Goal: Check status: Check status

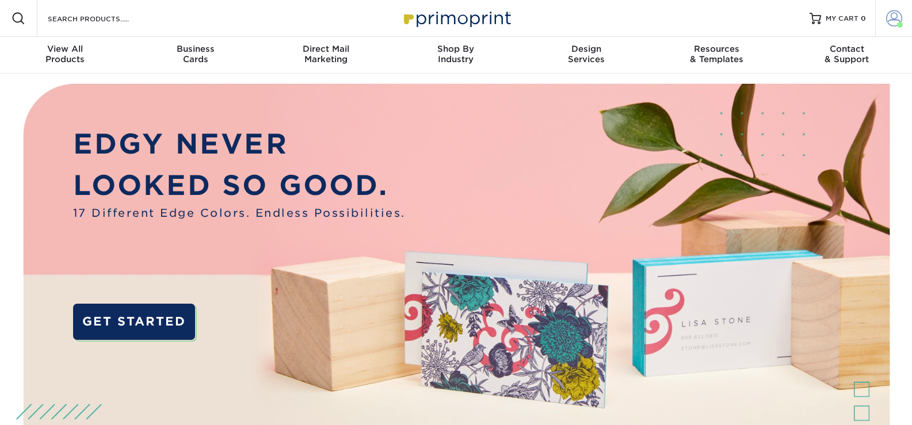
click at [893, 18] on span at bounding box center [894, 18] width 16 height 16
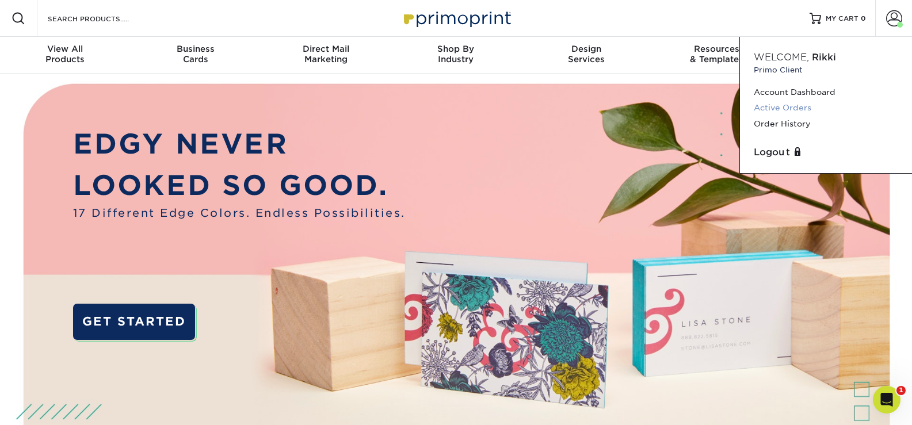
click at [796, 106] on link "Active Orders" at bounding box center [826, 108] width 144 height 16
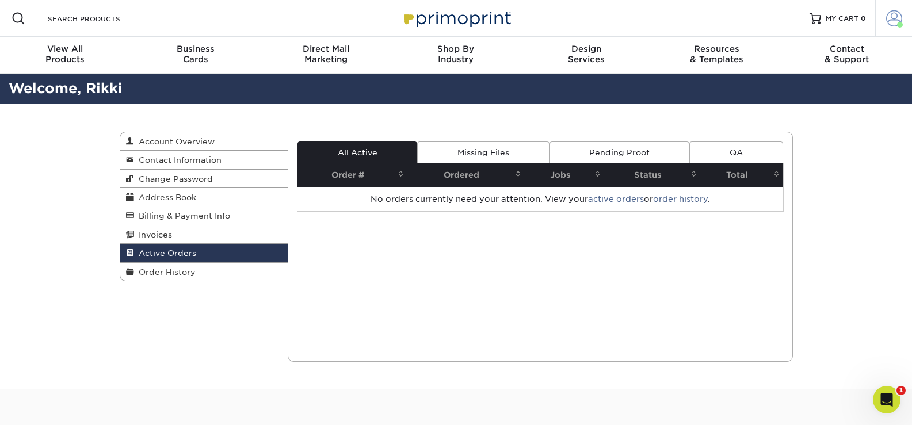
click at [891, 22] on span at bounding box center [894, 18] width 16 height 16
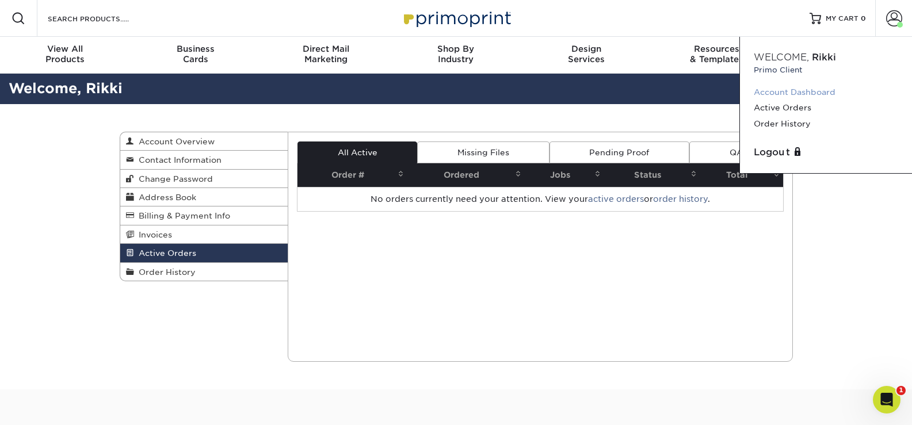
click at [776, 92] on link "Account Dashboard" at bounding box center [826, 93] width 144 height 16
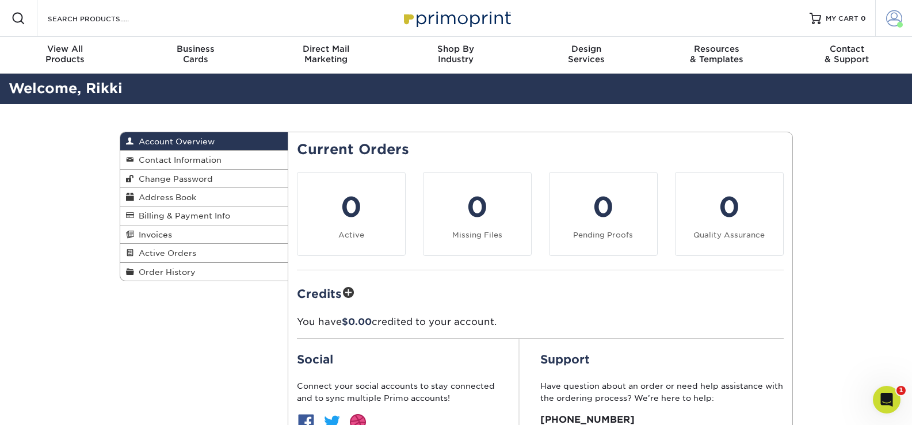
click at [892, 16] on span at bounding box center [894, 18] width 16 height 16
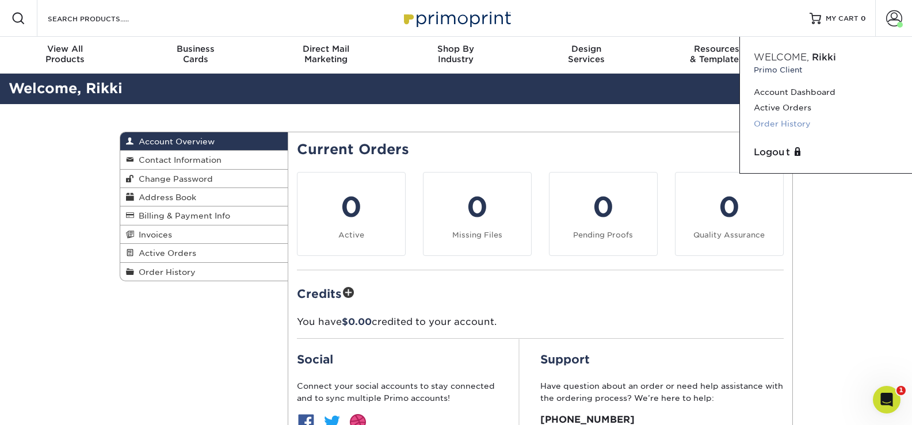
click at [783, 123] on link "Order History" at bounding box center [826, 124] width 144 height 16
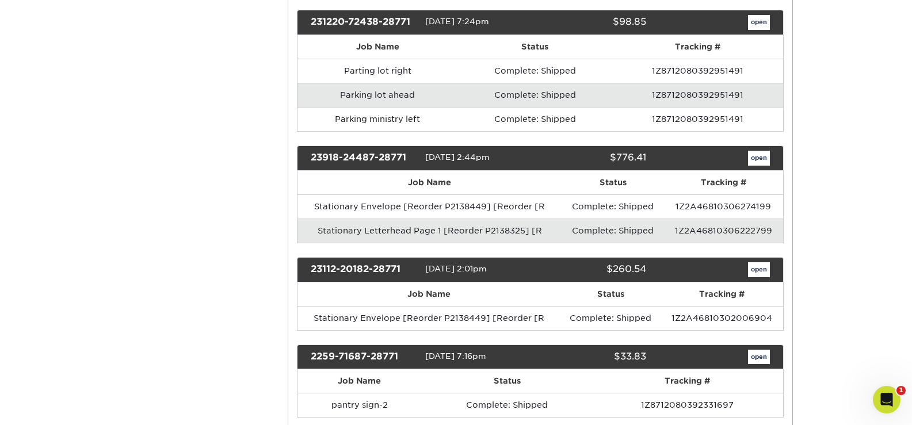
scroll to position [345, 0]
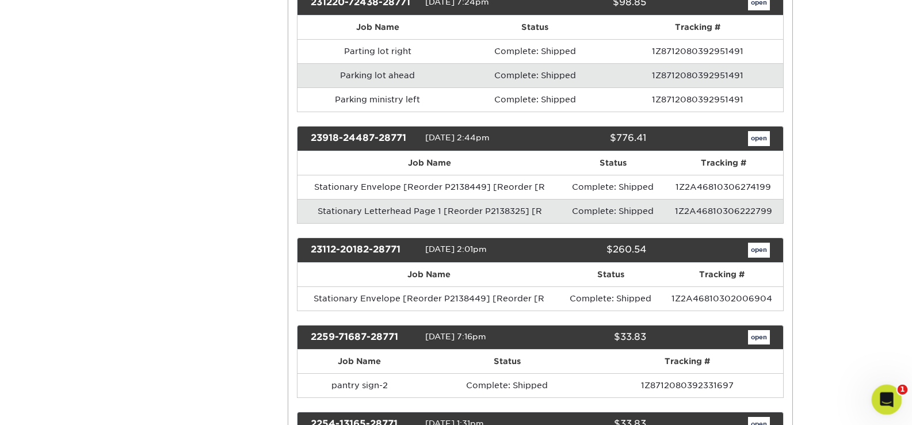
click at [894, 404] on div "Open Intercom Messenger" at bounding box center [885, 398] width 38 height 38
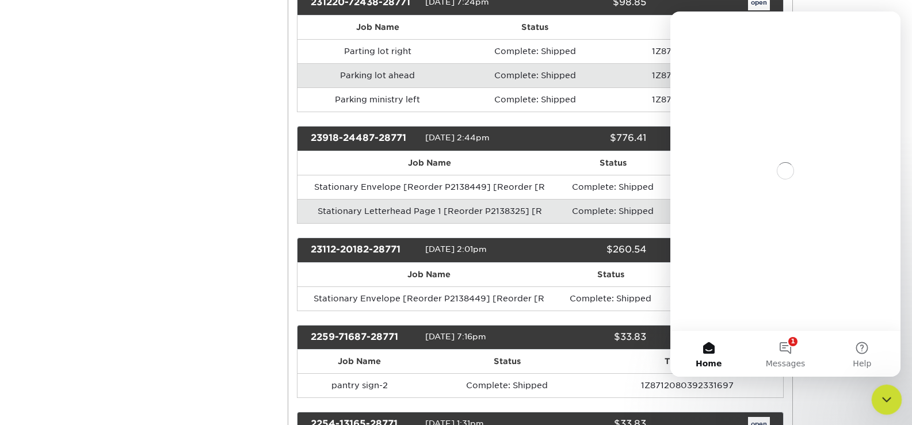
scroll to position [0, 0]
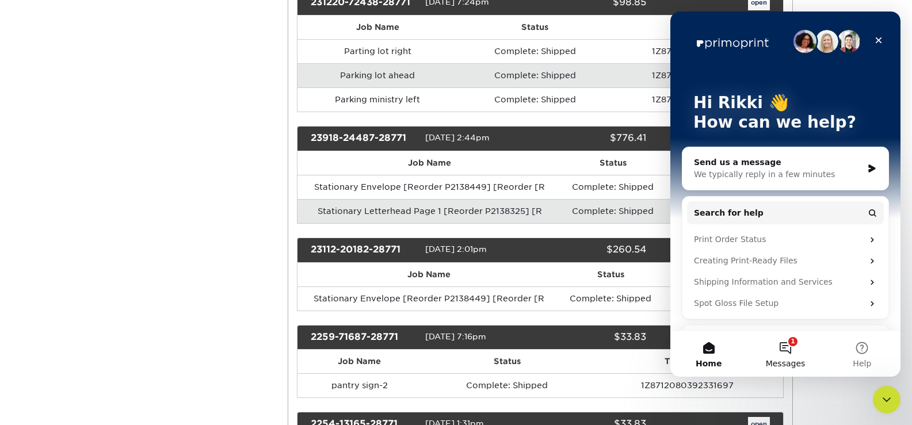
click at [792, 348] on button "1 Messages" at bounding box center [785, 354] width 77 height 46
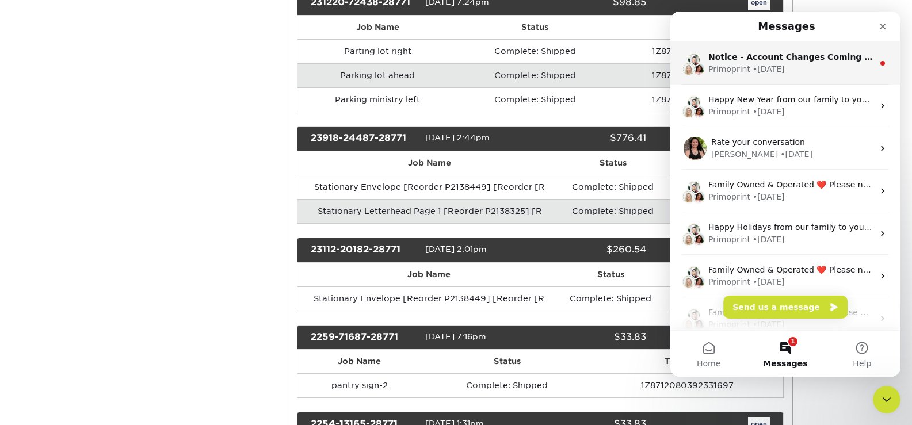
click at [856, 65] on div "Primoprint • 3w ago" at bounding box center [790, 69] width 165 height 12
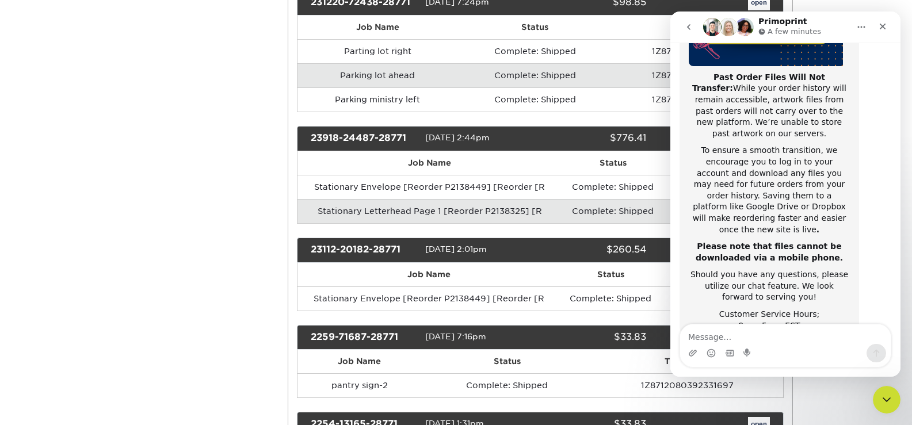
scroll to position [222, 0]
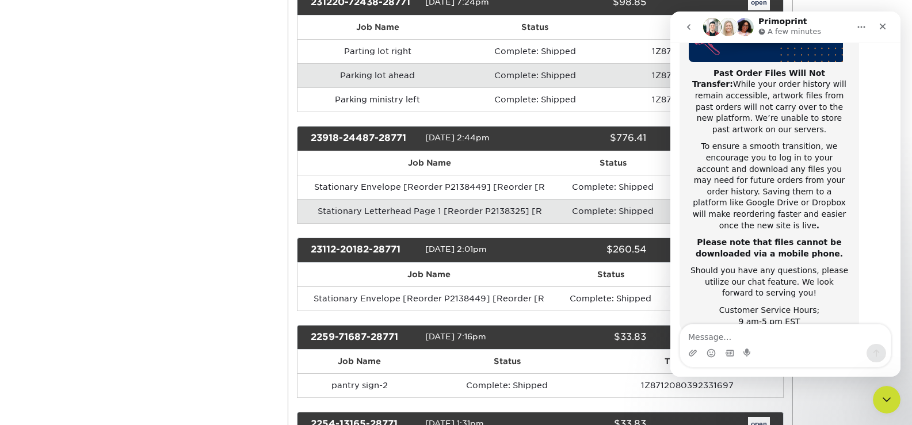
click at [880, 25] on icon "Close" at bounding box center [882, 26] width 9 height 9
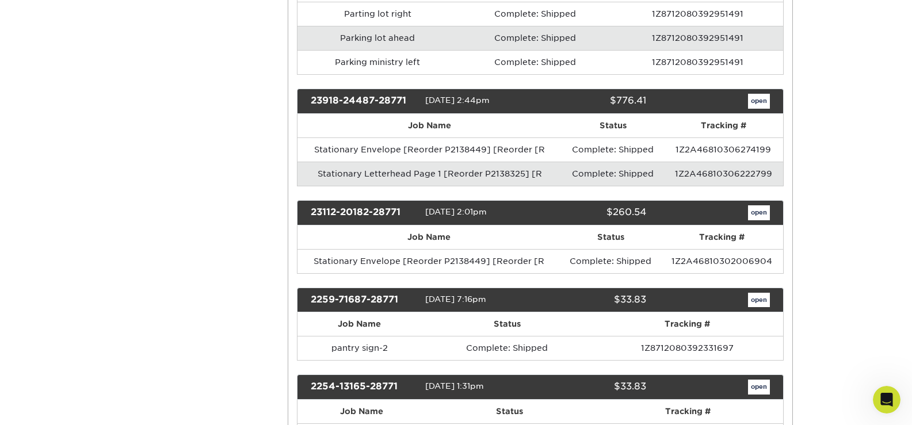
scroll to position [460, 0]
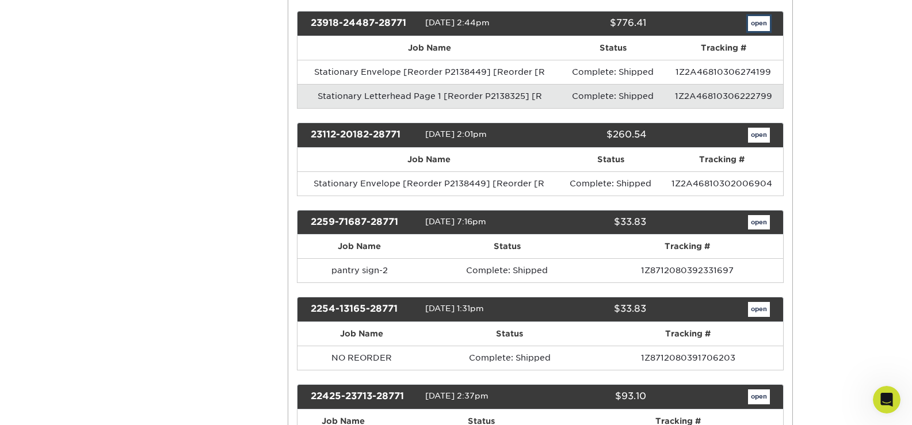
click at [752, 23] on link "open" at bounding box center [759, 23] width 22 height 15
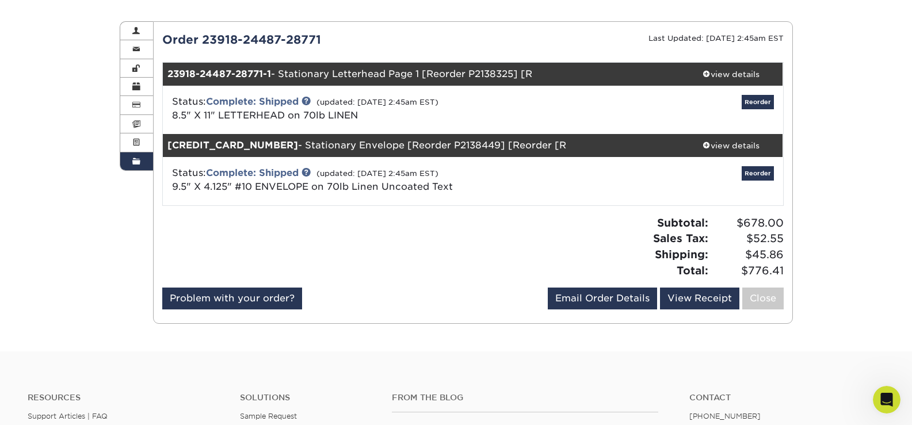
scroll to position [115, 0]
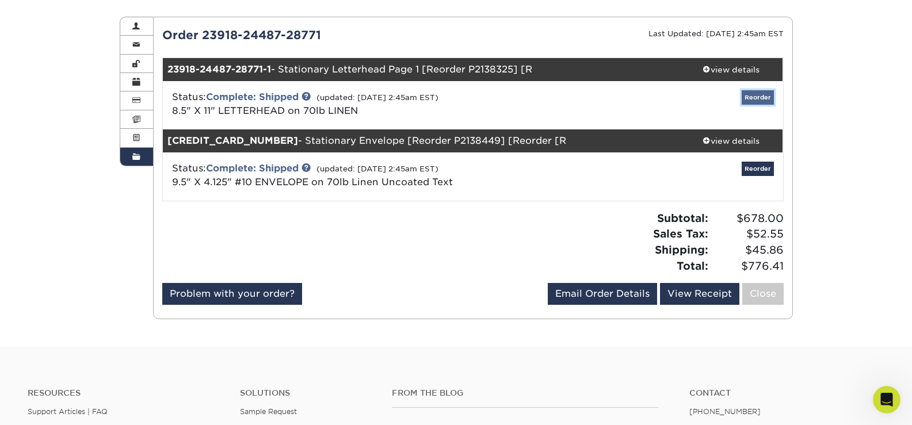
click at [759, 98] on link "Reorder" at bounding box center [758, 97] width 32 height 14
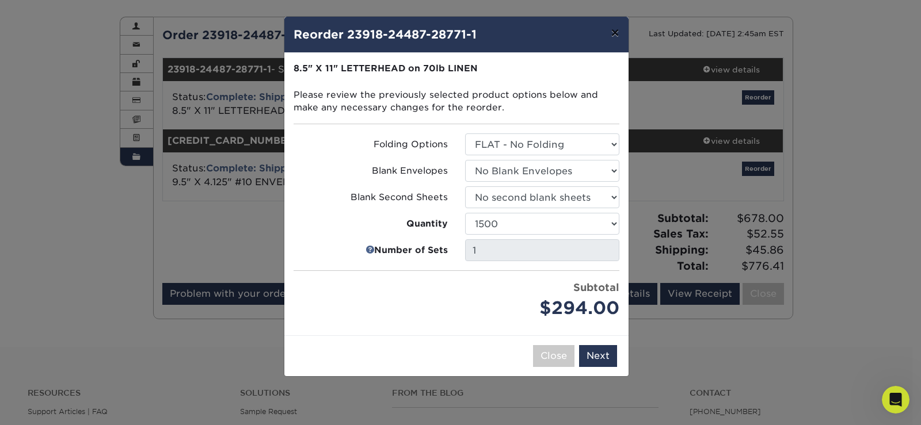
click at [613, 31] on button "×" at bounding box center [614, 33] width 26 height 32
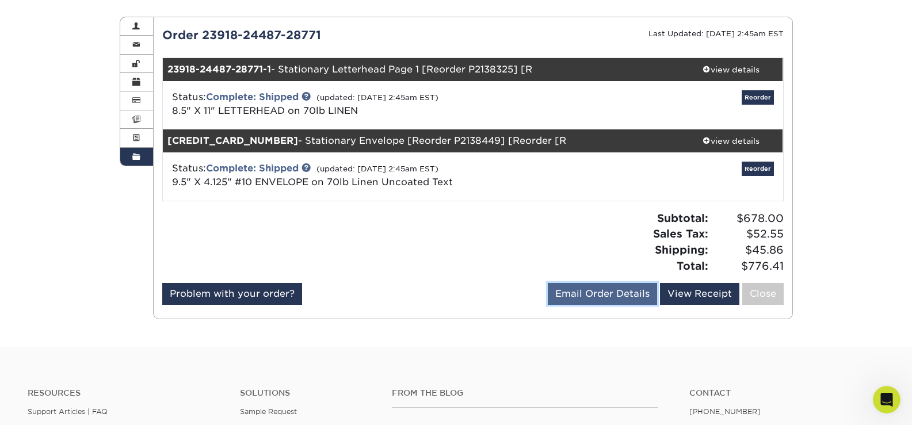
click at [639, 292] on link "Email Order Details" at bounding box center [602, 294] width 109 height 22
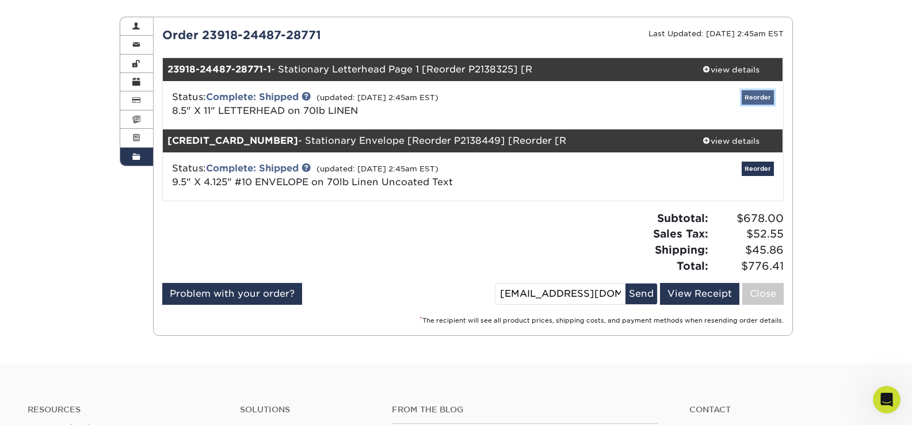
click at [762, 98] on link "Reorder" at bounding box center [758, 97] width 32 height 14
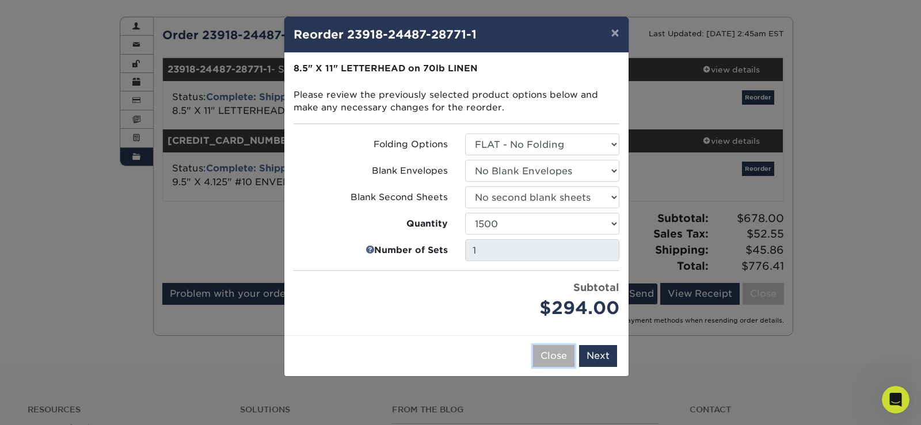
click at [566, 363] on button "Close" at bounding box center [553, 356] width 41 height 22
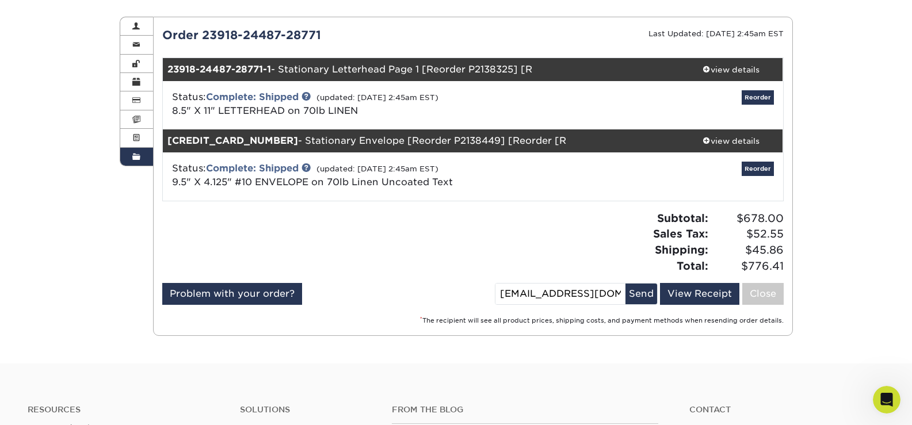
click at [274, 36] on div "Order 23918-24487-28771" at bounding box center [313, 34] width 319 height 17
click at [731, 67] on div "view details" at bounding box center [732, 70] width 104 height 12
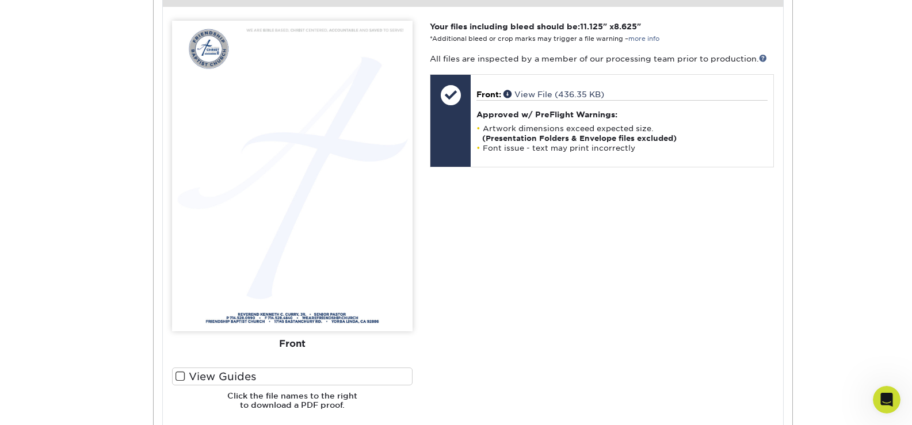
scroll to position [460, 0]
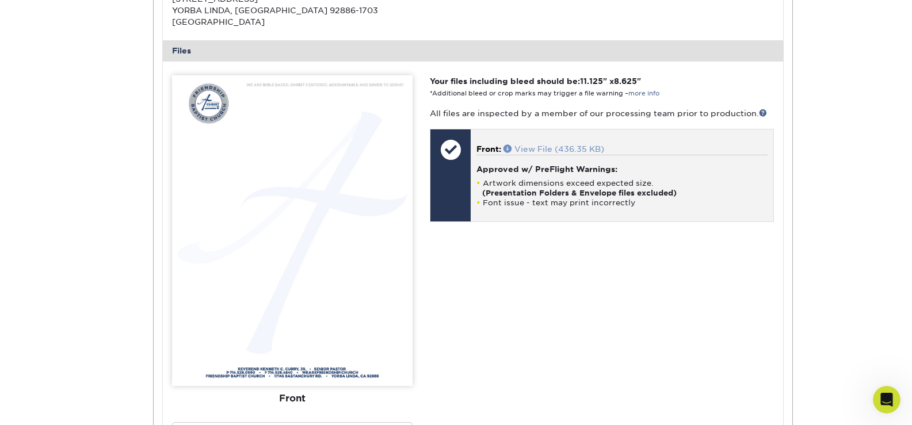
click at [509, 144] on span at bounding box center [509, 148] width 11 height 8
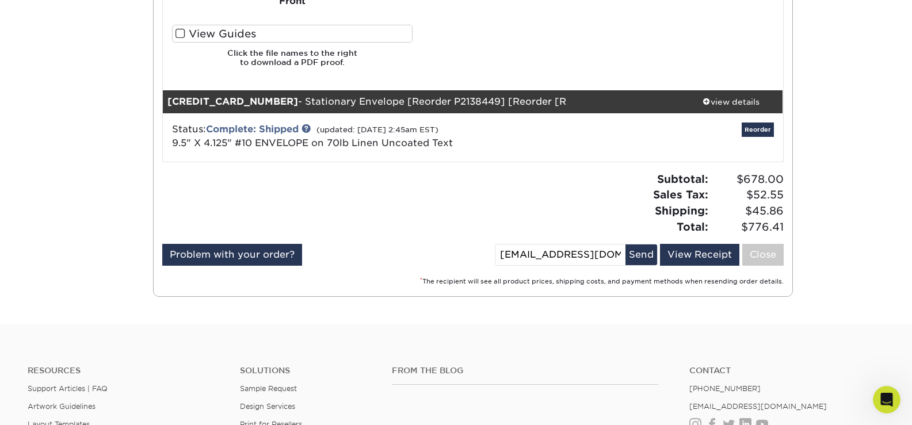
scroll to position [863, 0]
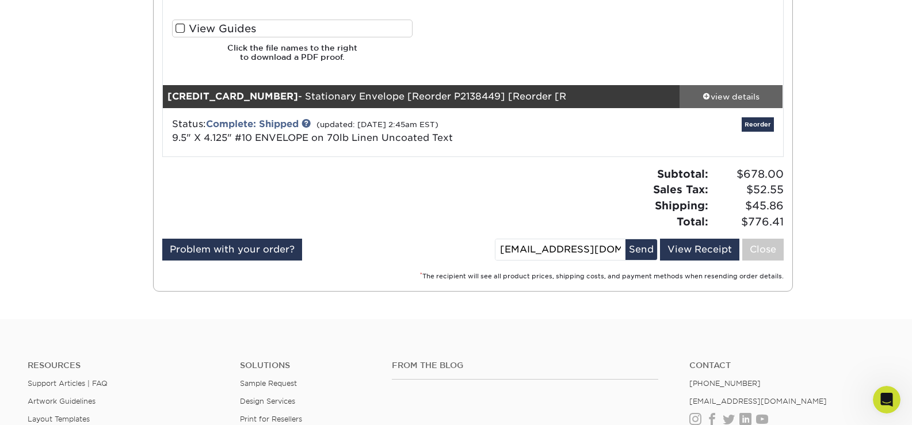
click at [718, 90] on div "view details" at bounding box center [732, 96] width 104 height 12
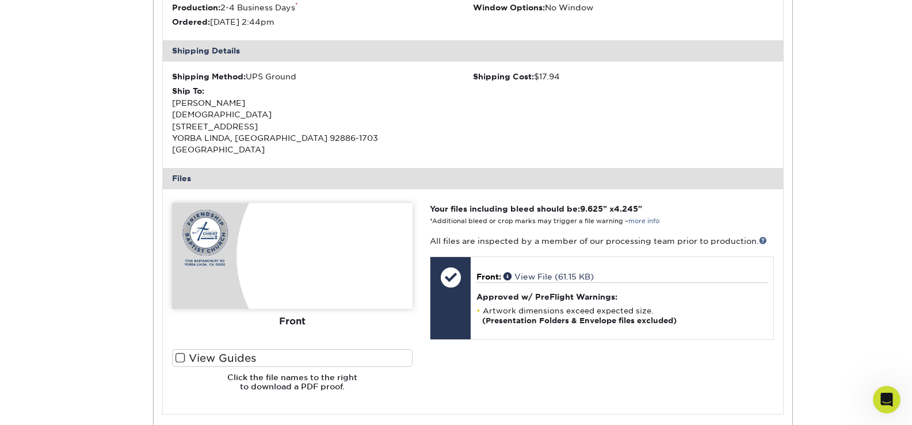
scroll to position [1093, 0]
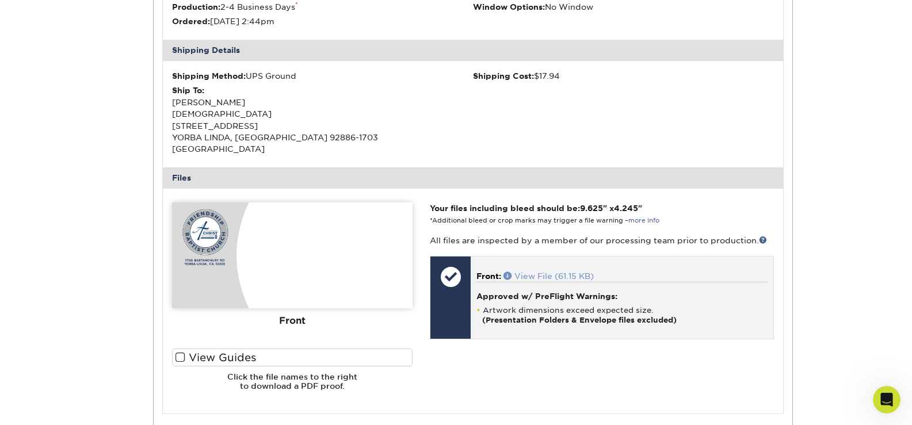
click at [509, 272] on span at bounding box center [509, 276] width 11 height 8
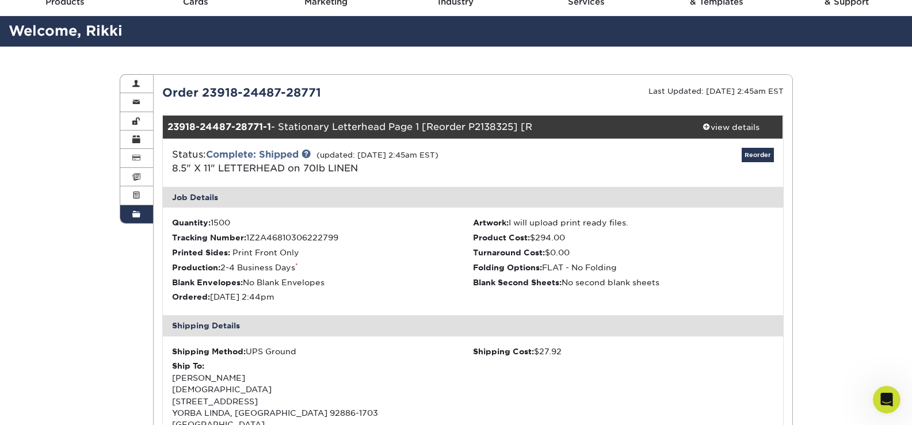
scroll to position [0, 0]
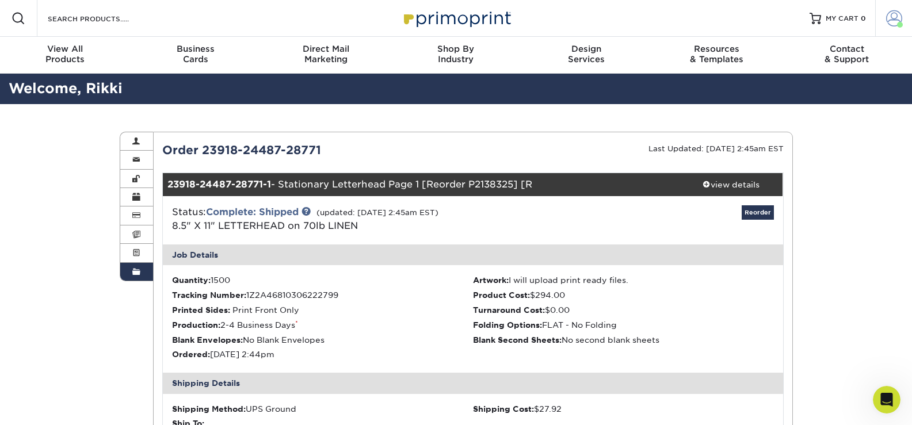
click at [898, 19] on span at bounding box center [894, 18] width 16 height 16
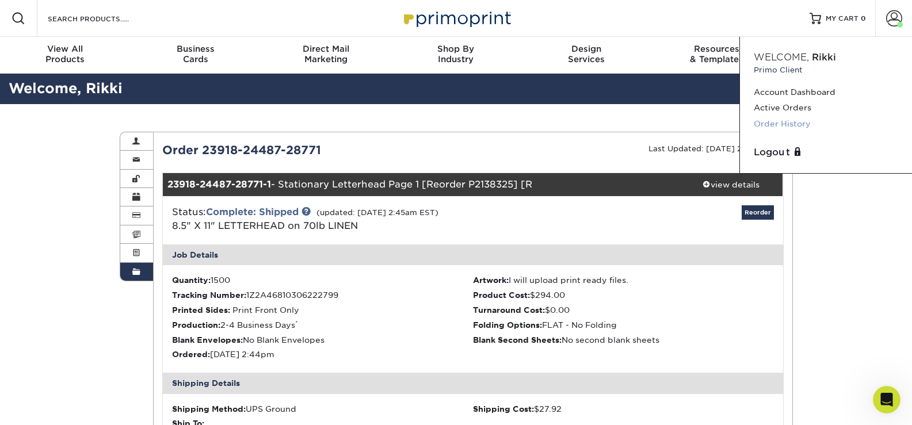
click at [803, 126] on link "Order History" at bounding box center [826, 124] width 144 height 16
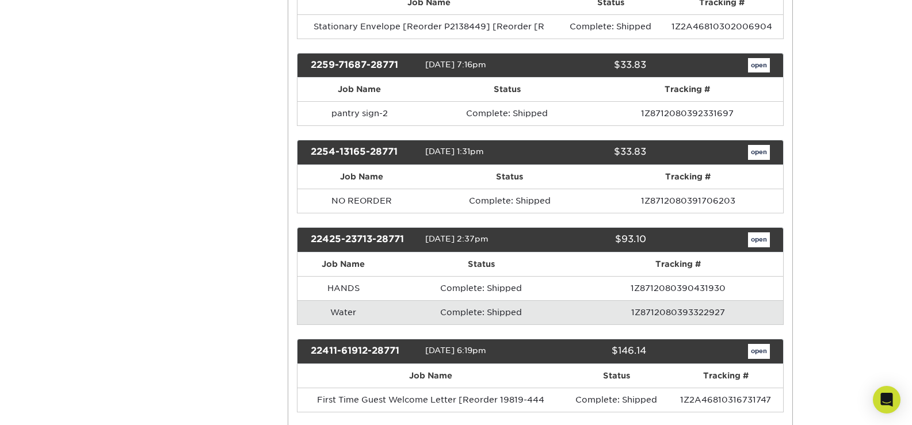
scroll to position [633, 0]
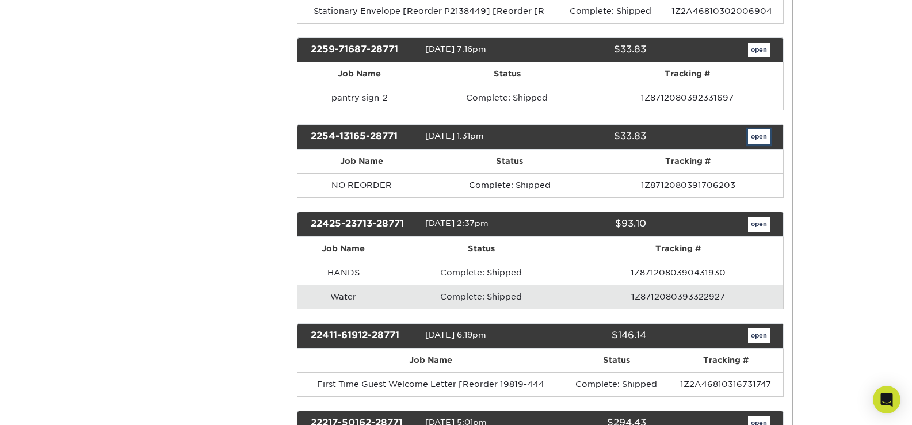
click at [757, 136] on link "open" at bounding box center [759, 136] width 22 height 15
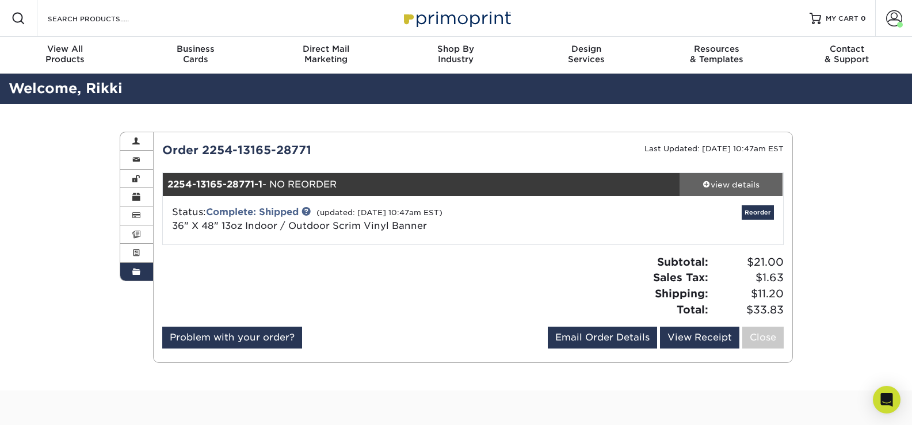
click at [715, 179] on div "view details" at bounding box center [732, 185] width 104 height 12
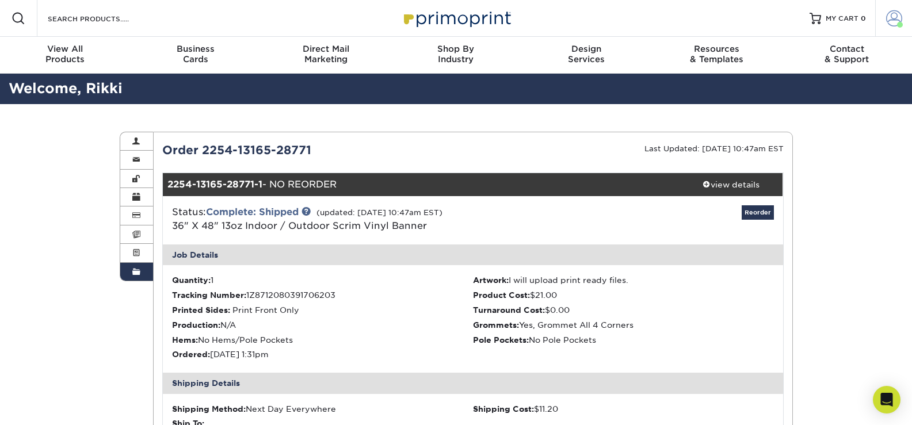
click at [897, 22] on span at bounding box center [894, 18] width 16 height 16
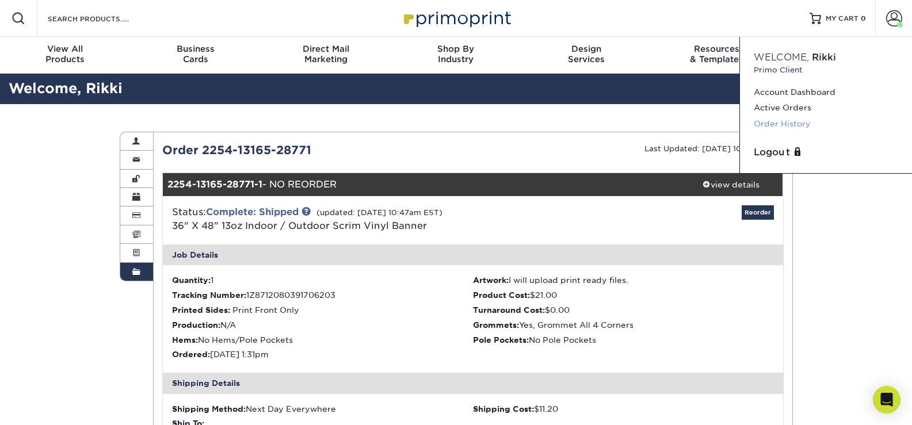
click at [791, 124] on link "Order History" at bounding box center [826, 124] width 144 height 16
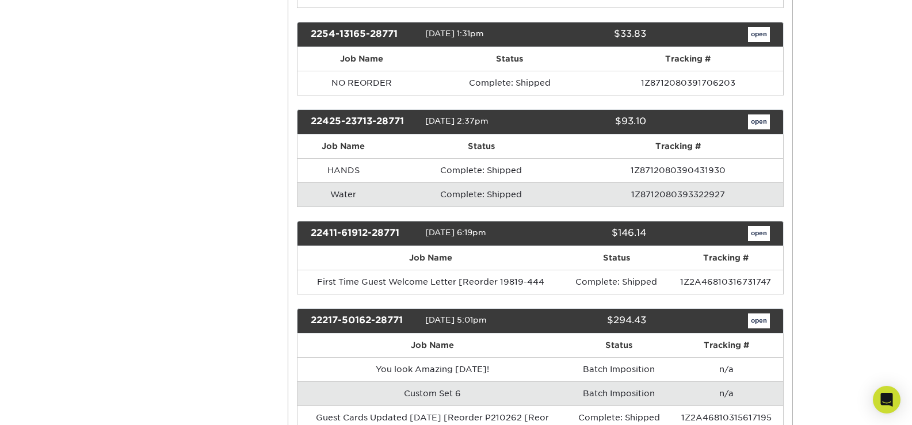
scroll to position [748, 0]
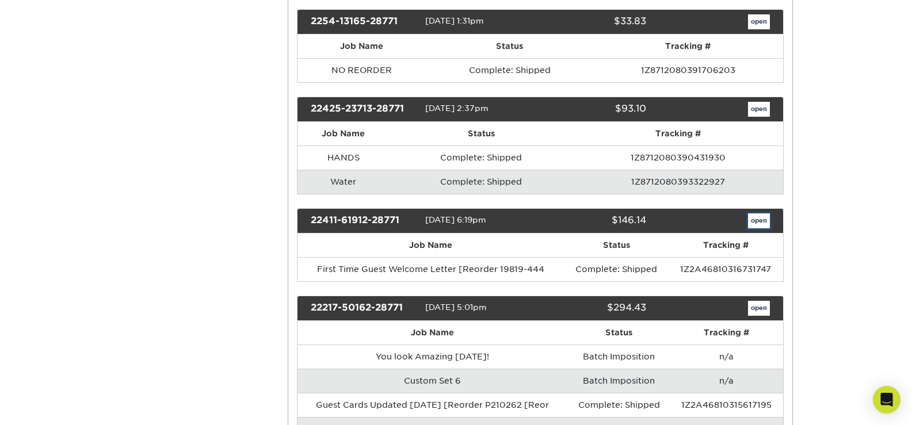
click at [767, 223] on link "open" at bounding box center [759, 221] width 22 height 15
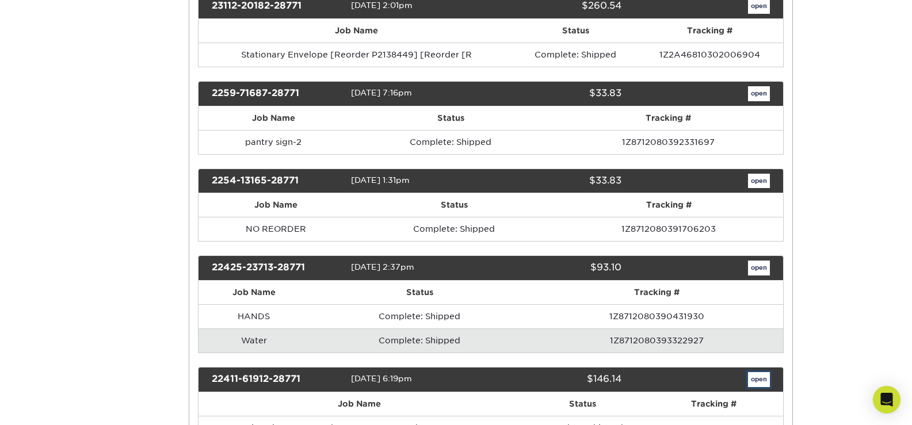
scroll to position [0, 0]
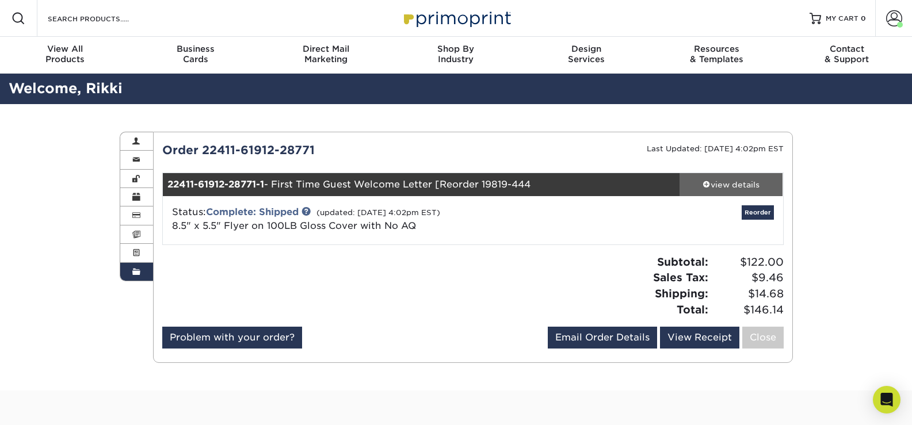
click at [742, 186] on div "view details" at bounding box center [732, 185] width 104 height 12
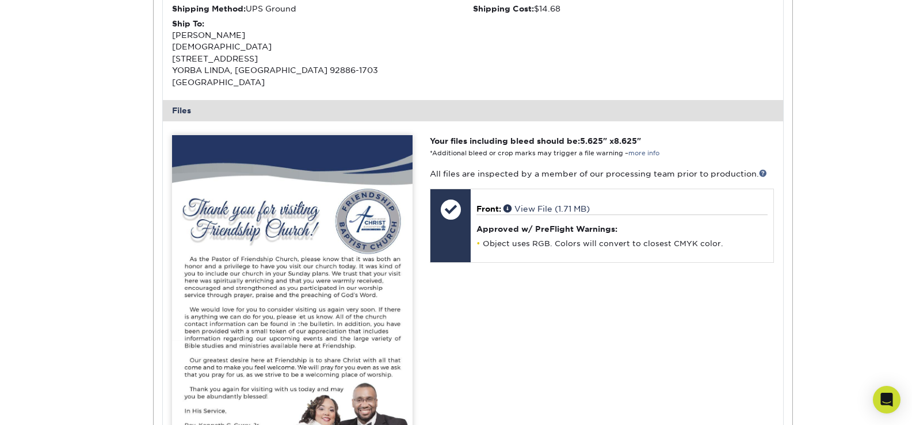
scroll to position [403, 0]
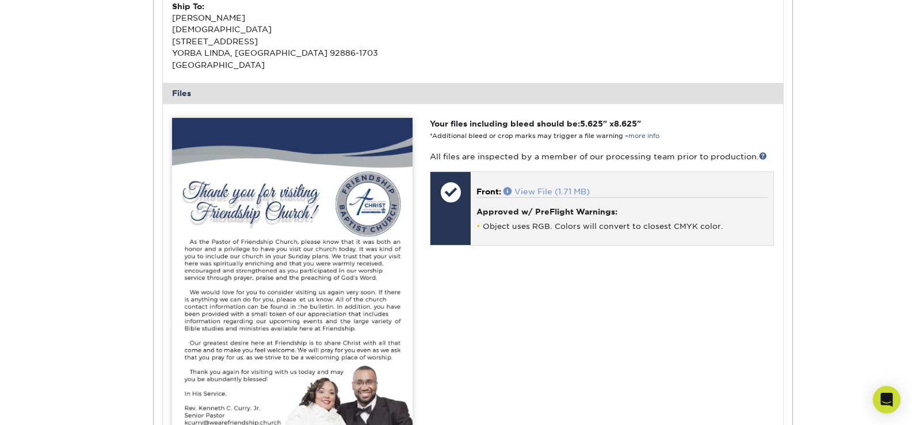
click at [508, 187] on span at bounding box center [509, 191] width 11 height 8
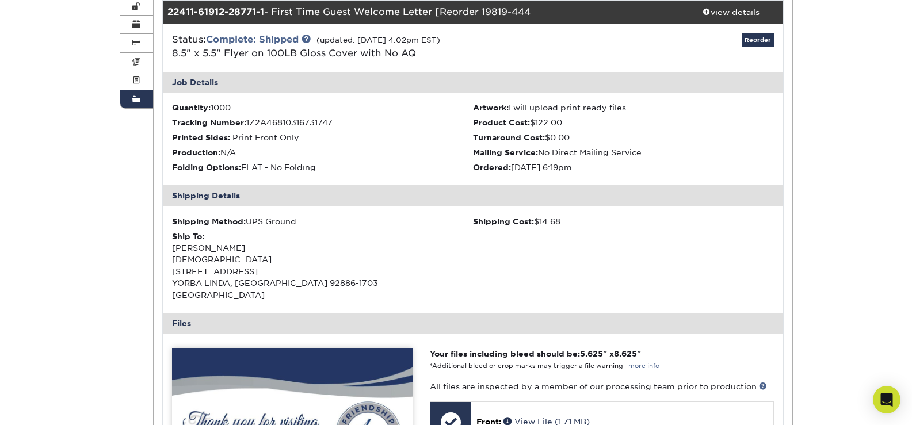
scroll to position [0, 0]
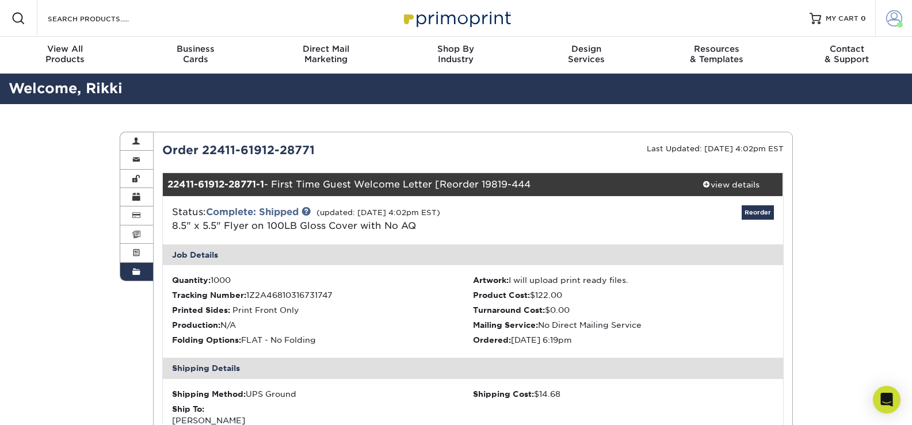
click at [891, 23] on span at bounding box center [894, 18] width 16 height 16
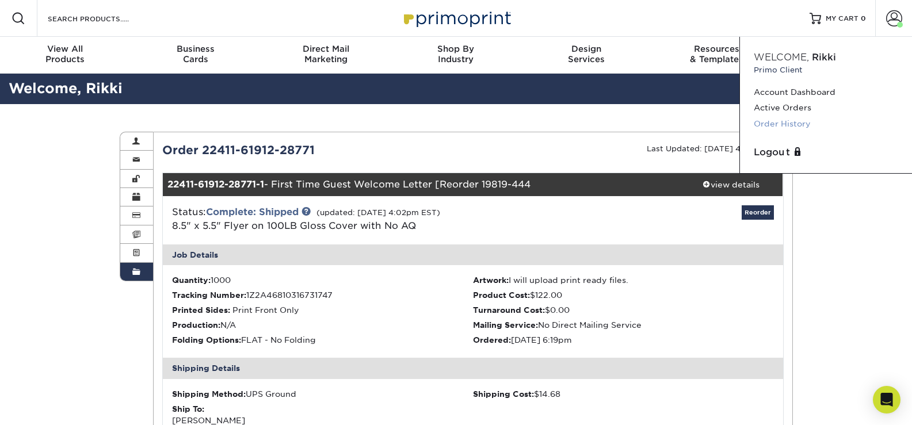
click at [798, 123] on link "Order History" at bounding box center [826, 124] width 144 height 16
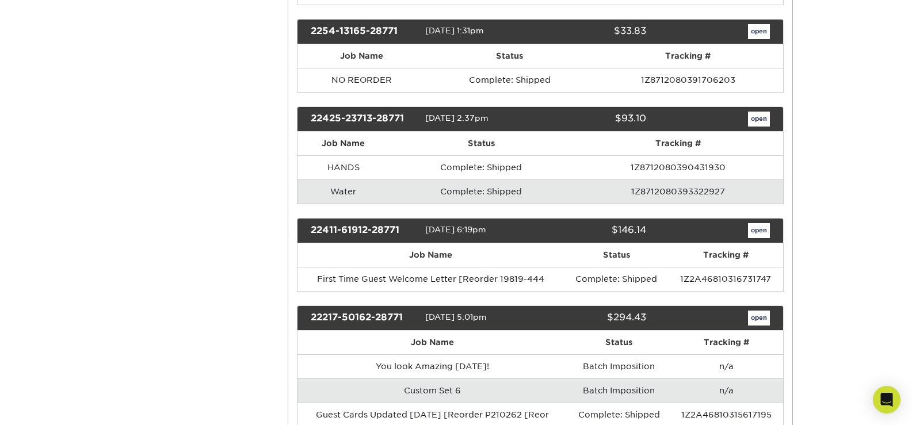
scroll to position [863, 0]
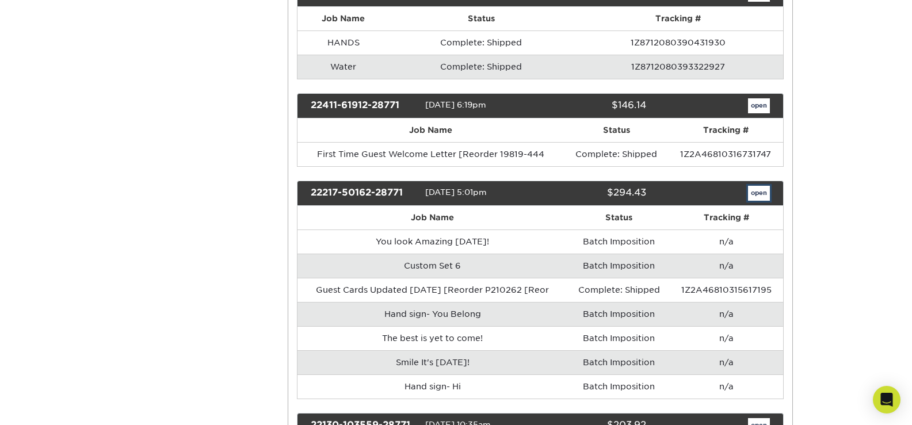
click at [752, 194] on link "open" at bounding box center [759, 193] width 22 height 15
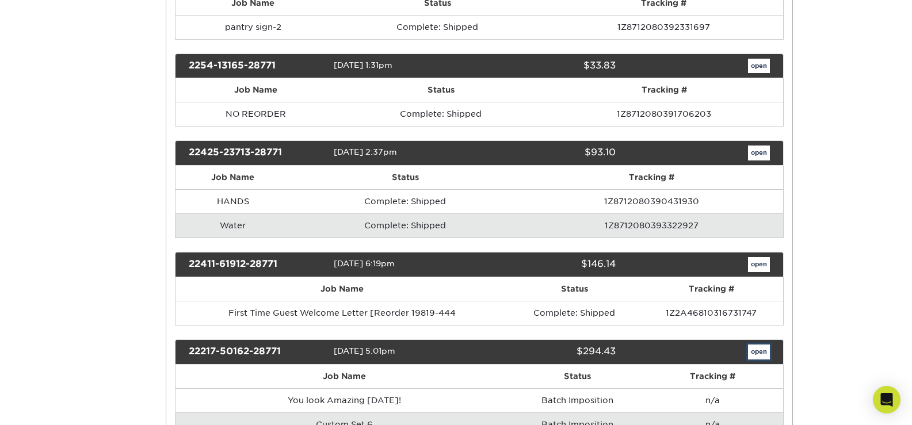
scroll to position [0, 0]
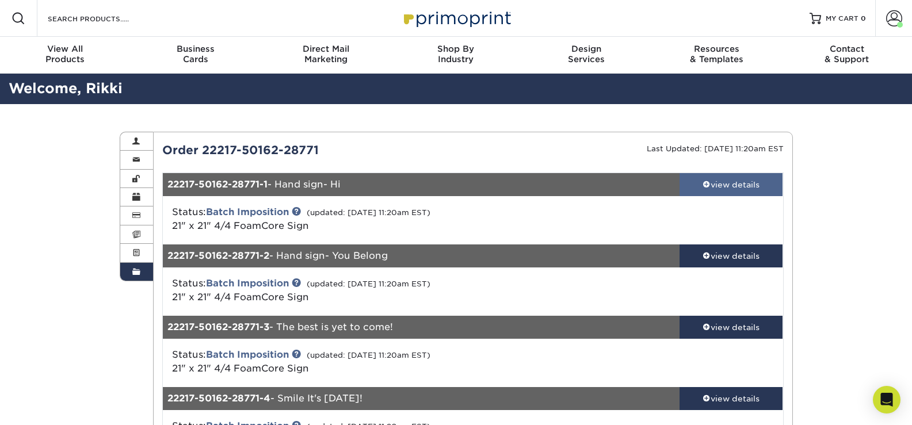
click at [704, 183] on span at bounding box center [707, 184] width 8 height 8
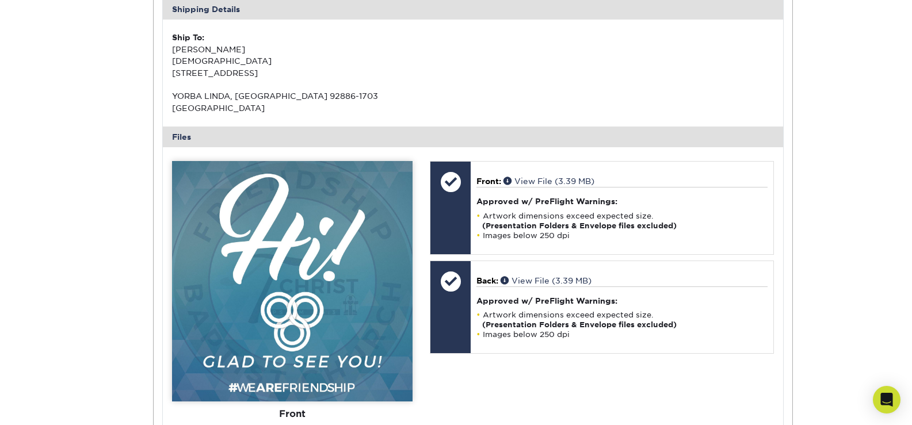
scroll to position [345, 0]
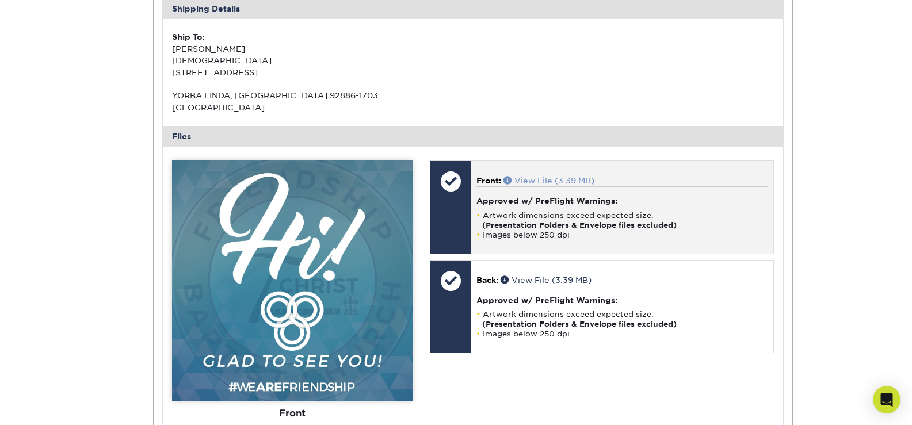
click at [506, 176] on span at bounding box center [509, 180] width 11 height 8
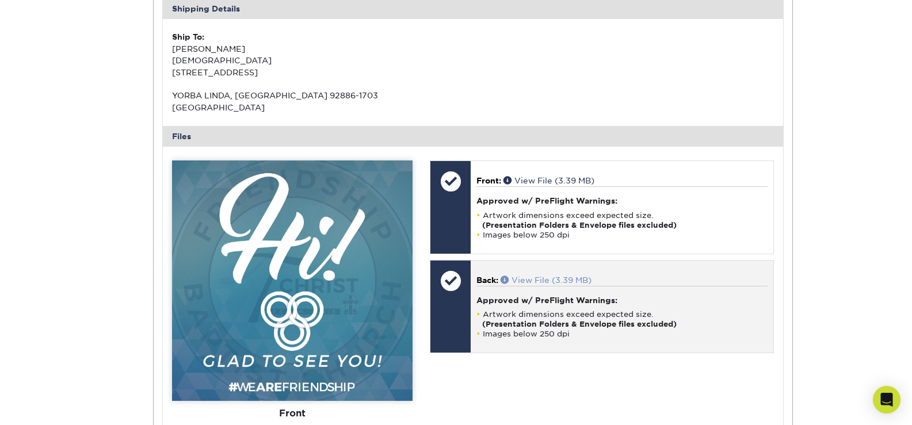
click at [504, 276] on span at bounding box center [506, 280] width 11 height 8
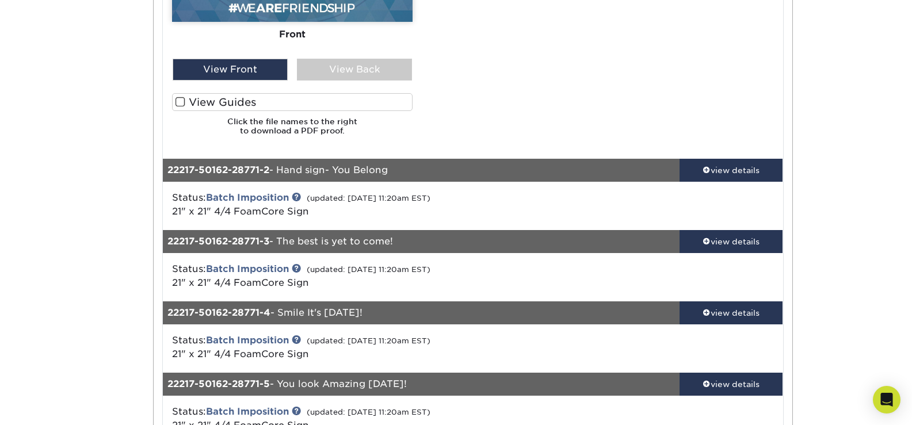
scroll to position [748, 0]
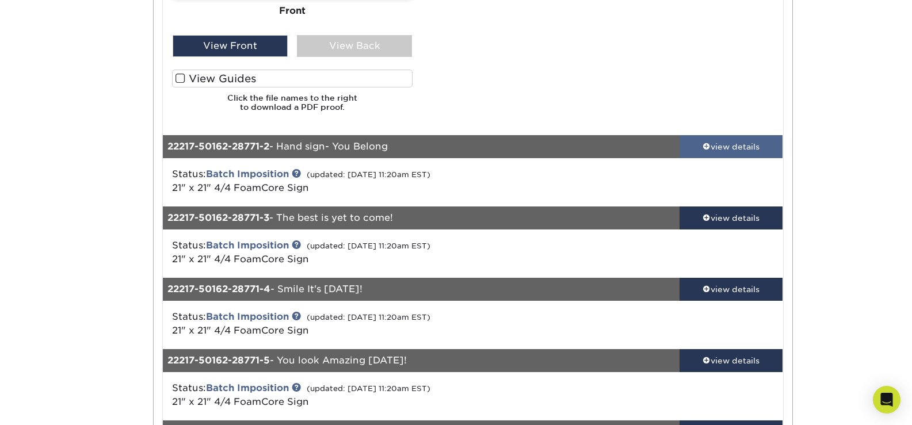
click at [703, 142] on span at bounding box center [707, 146] width 8 height 8
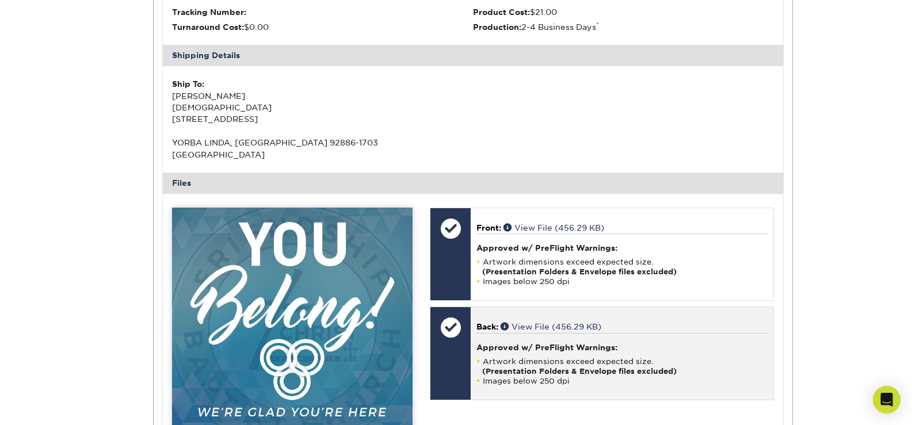
scroll to position [1036, 0]
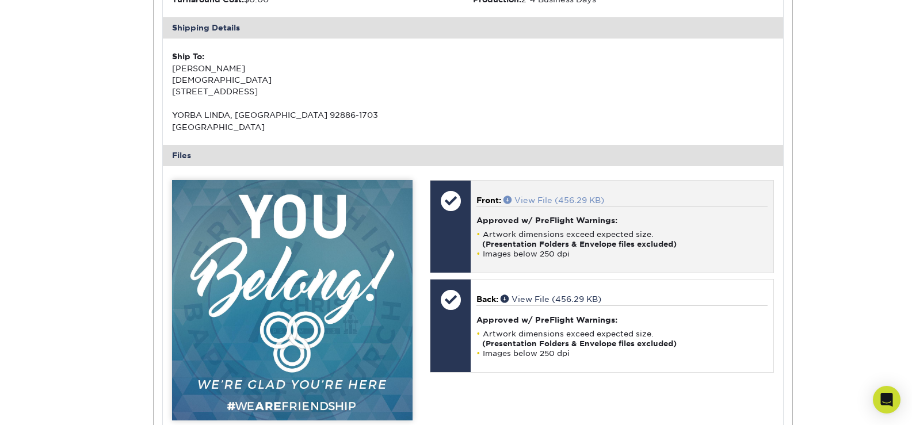
click at [508, 196] on span at bounding box center [509, 200] width 11 height 8
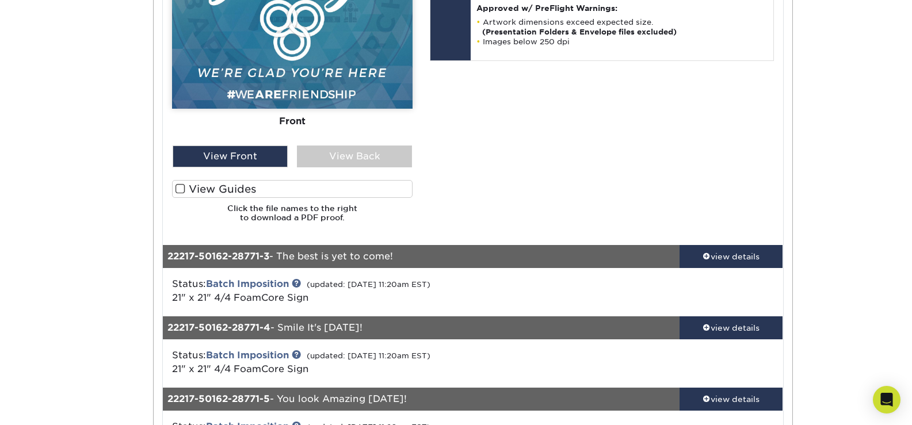
scroll to position [1381, 0]
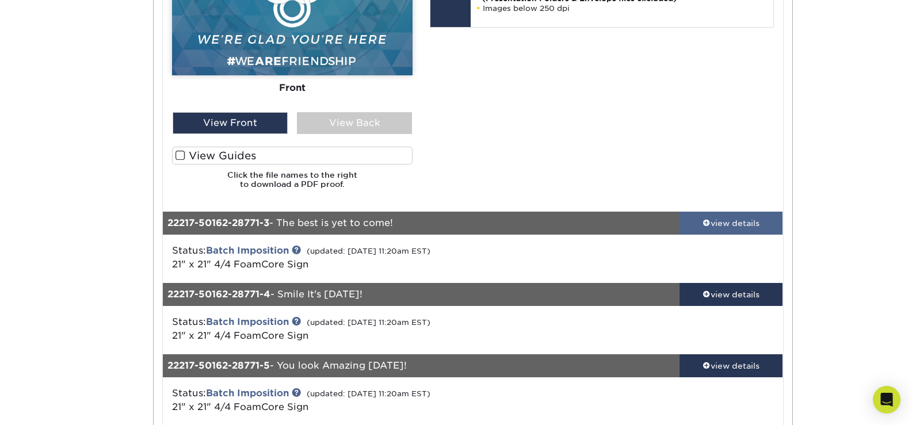
click at [707, 219] on span at bounding box center [707, 223] width 8 height 8
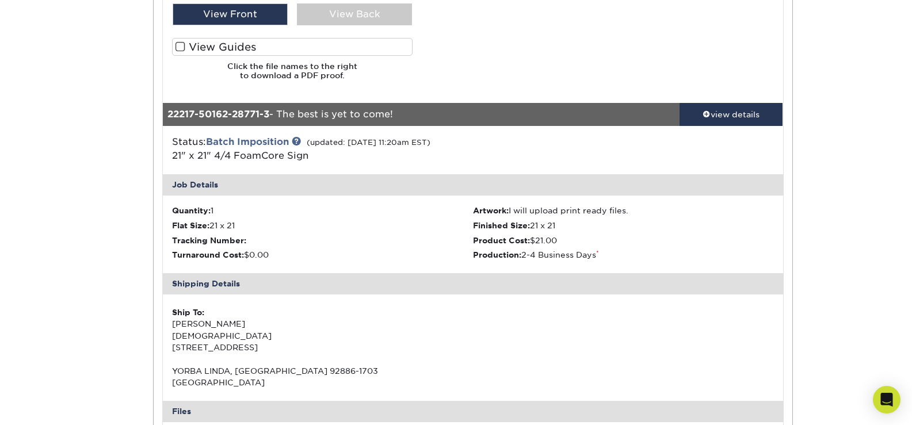
scroll to position [1669, 0]
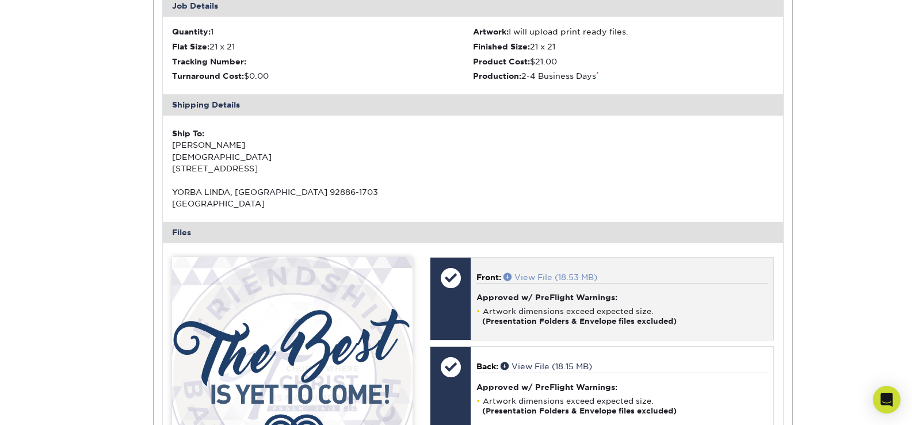
click at [512, 273] on span at bounding box center [509, 277] width 11 height 8
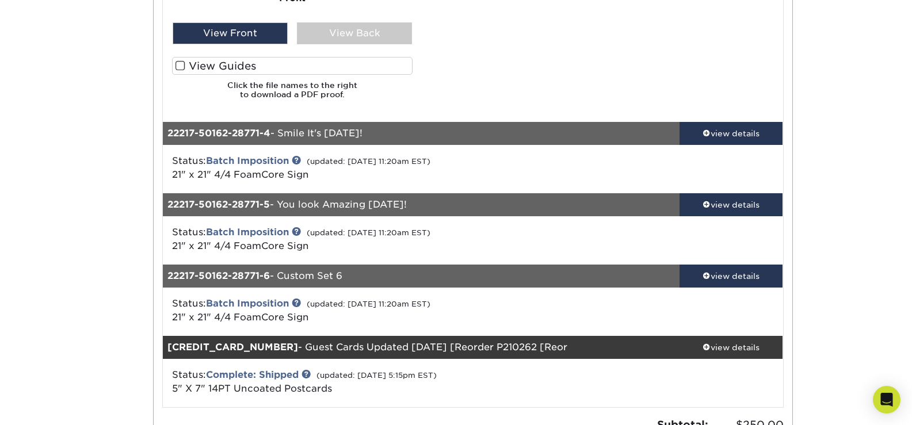
scroll to position [2187, 0]
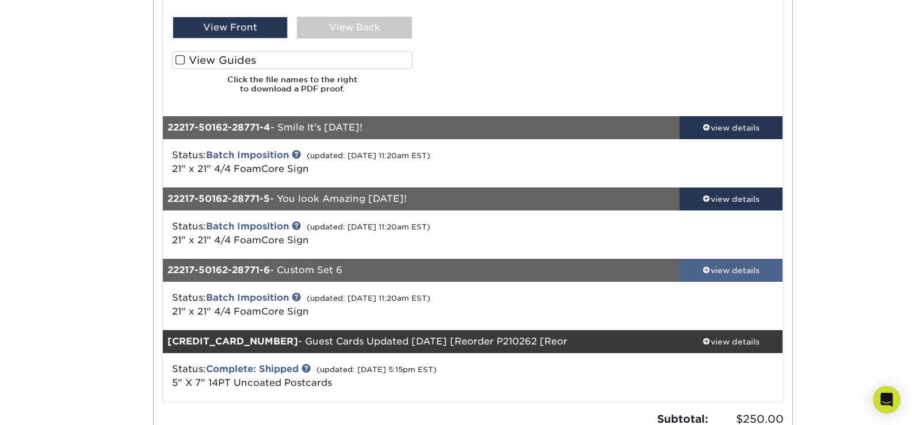
click at [706, 266] on span at bounding box center [707, 270] width 8 height 8
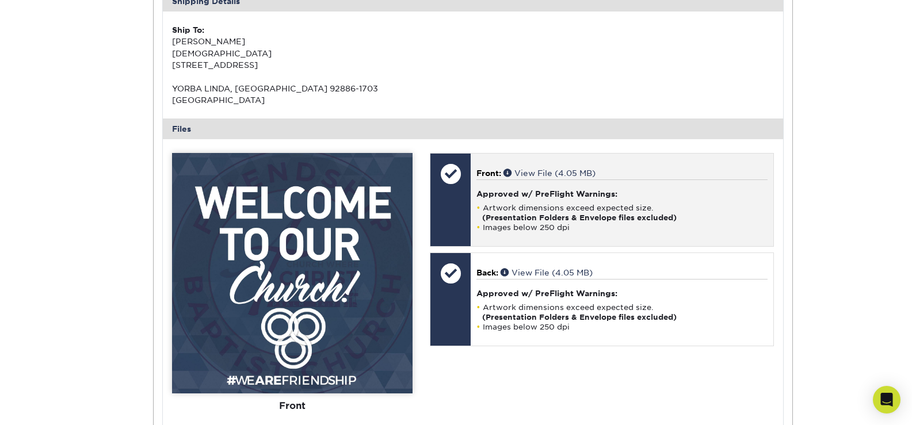
scroll to position [2590, 0]
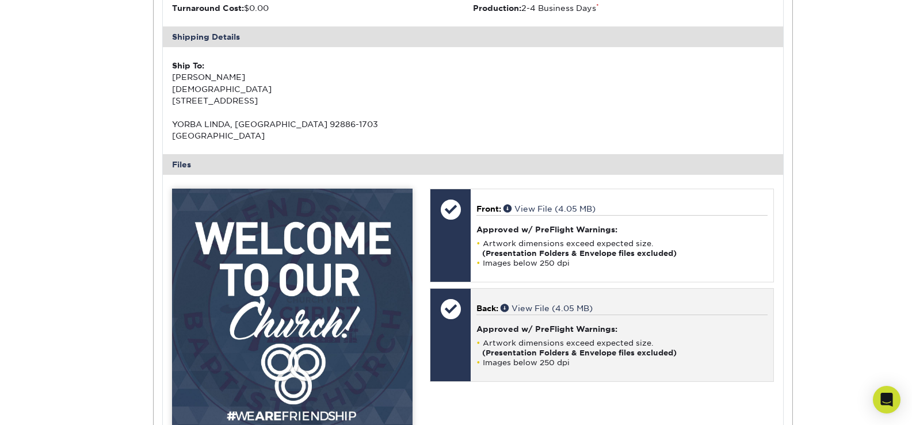
click at [479, 325] on h4 "Approved w/ PreFlight Warnings:" at bounding box center [622, 329] width 291 height 9
click at [506, 304] on span at bounding box center [506, 308] width 11 height 8
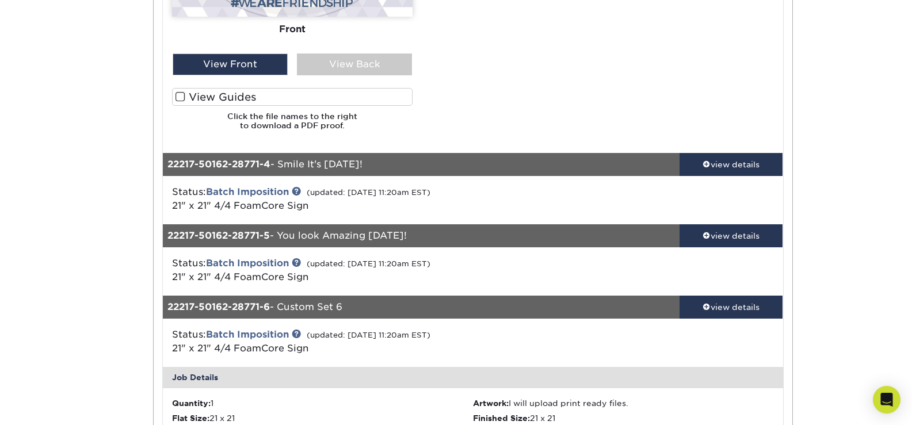
scroll to position [2129, 0]
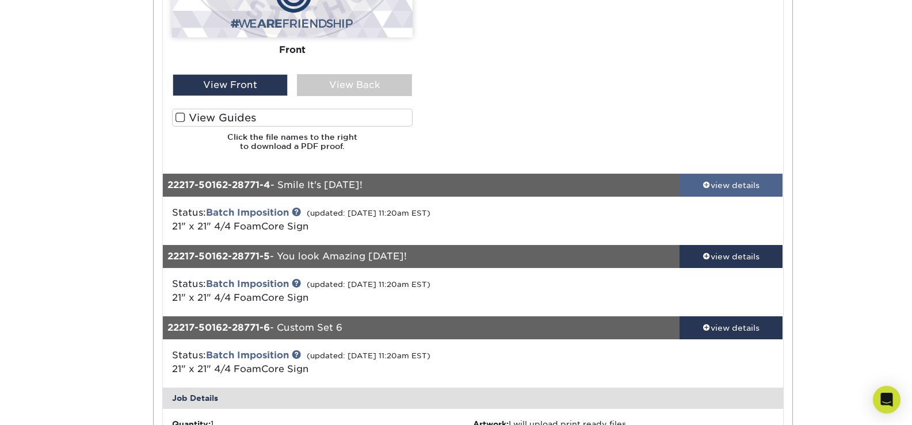
click at [706, 181] on span at bounding box center [707, 185] width 8 height 8
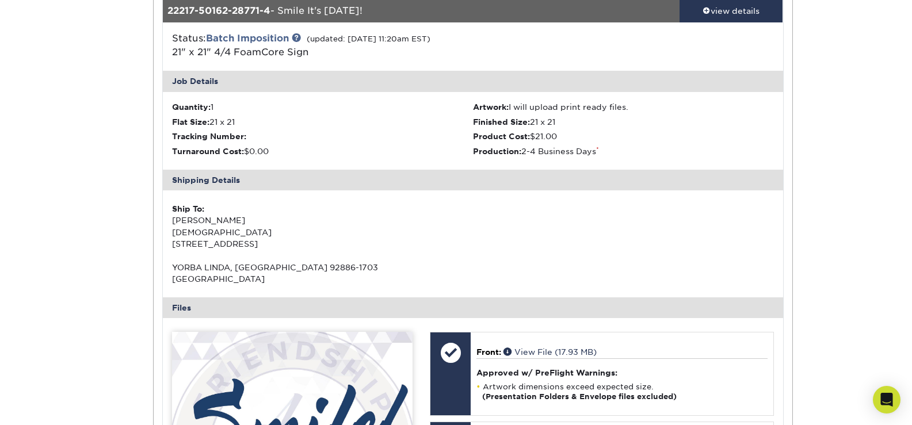
scroll to position [2360, 0]
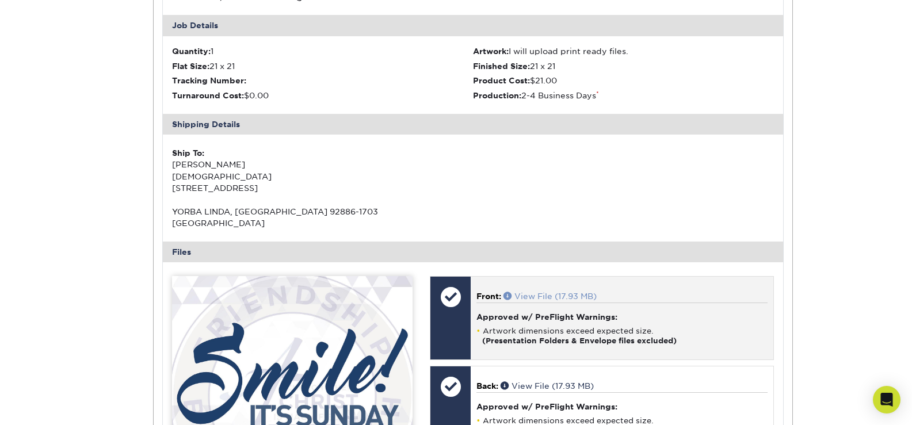
click at [506, 292] on span at bounding box center [509, 296] width 11 height 8
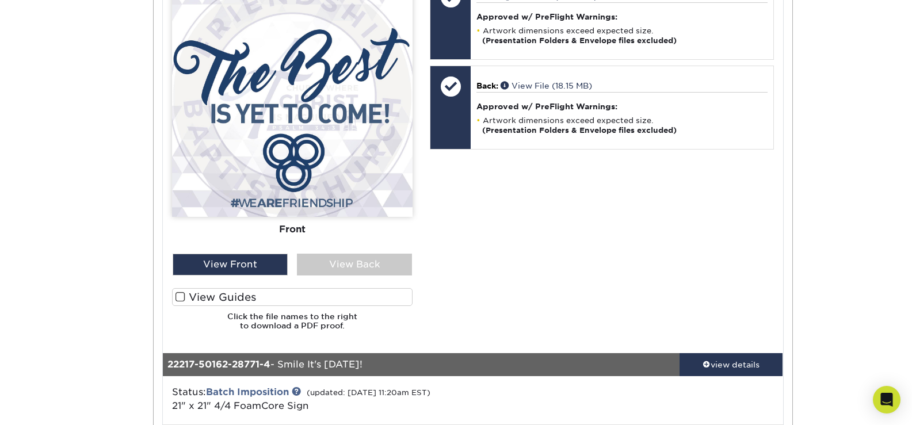
scroll to position [1957, 0]
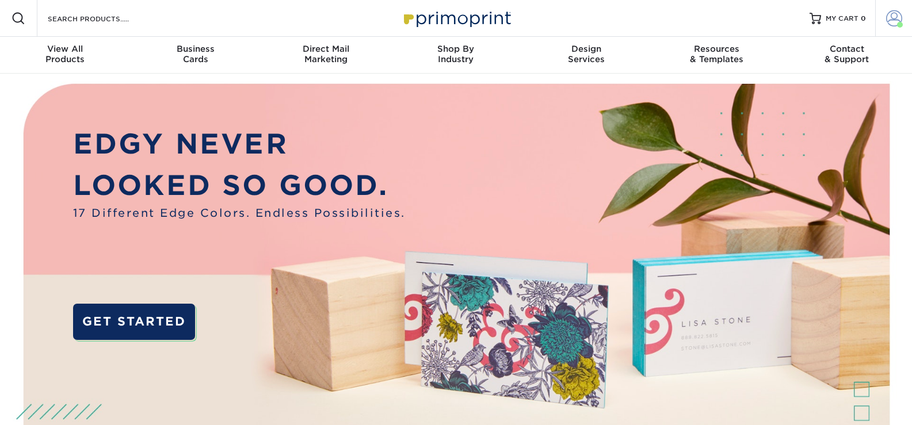
click at [895, 21] on span at bounding box center [894, 18] width 16 height 16
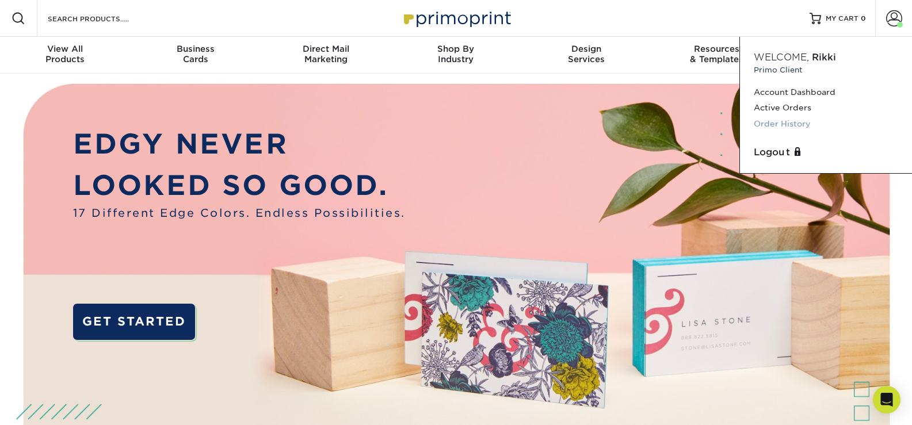
click at [798, 125] on link "Order History" at bounding box center [826, 124] width 144 height 16
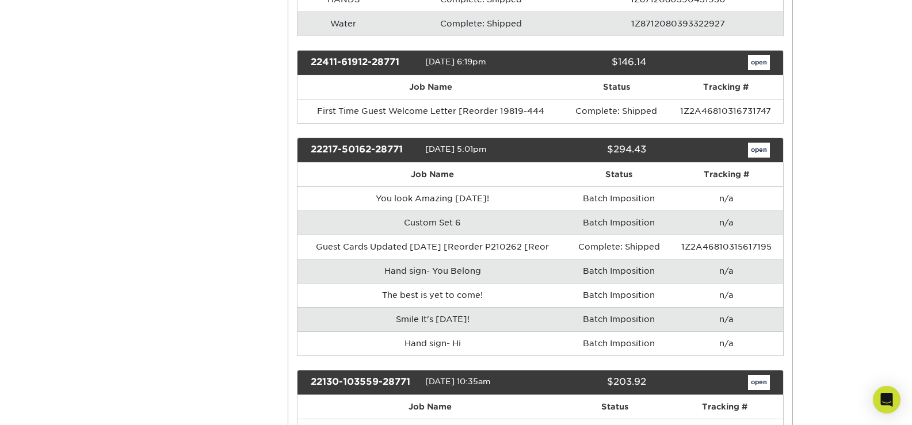
scroll to position [921, 0]
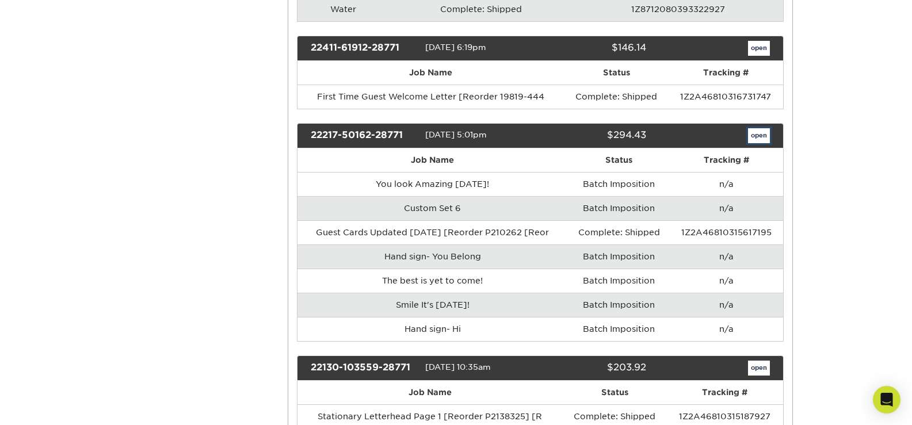
click at [763, 133] on link "open" at bounding box center [759, 135] width 22 height 15
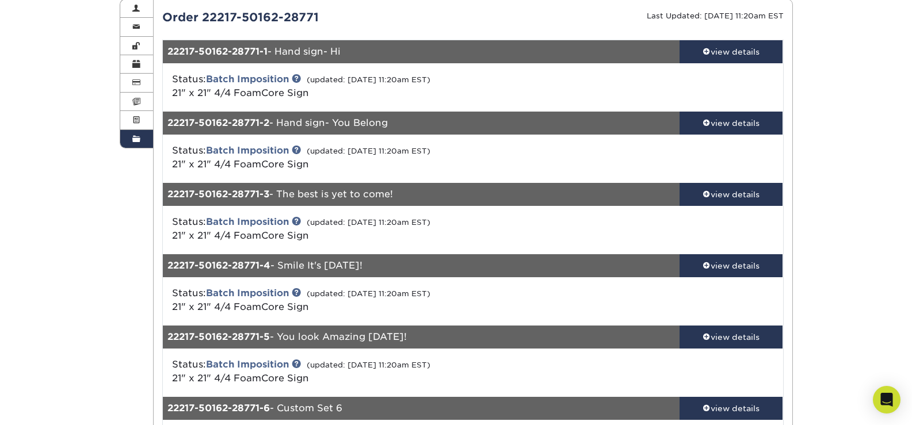
scroll to position [173, 0]
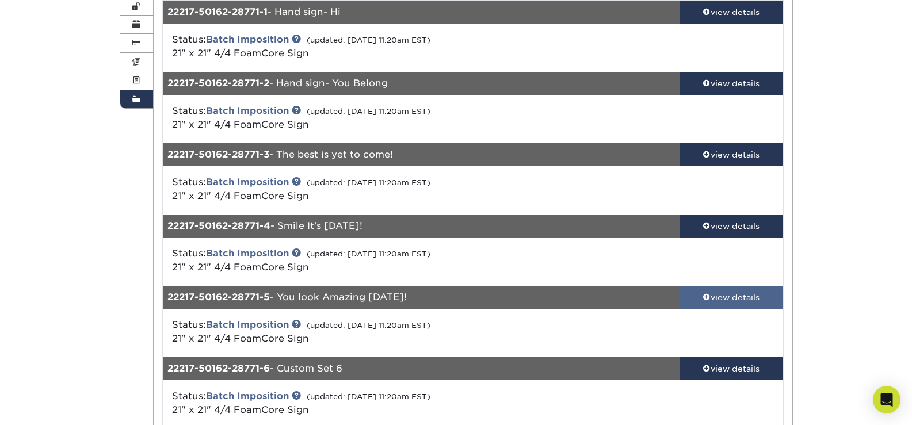
click at [710, 295] on div "view details" at bounding box center [732, 298] width 104 height 12
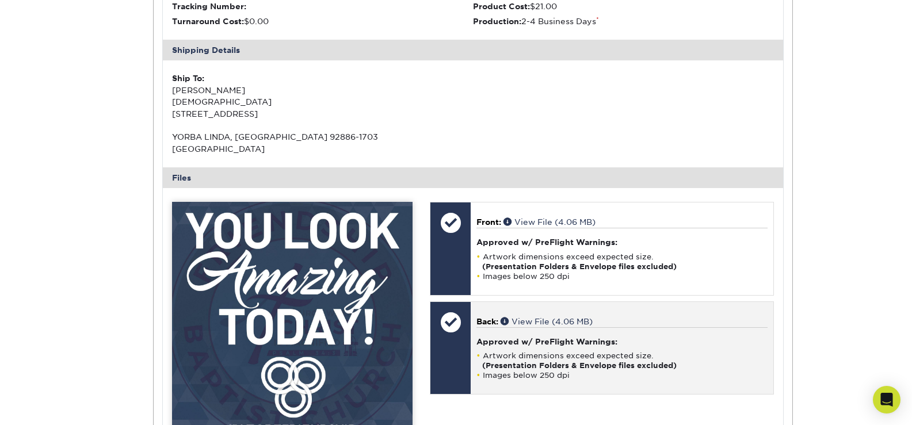
scroll to position [633, 0]
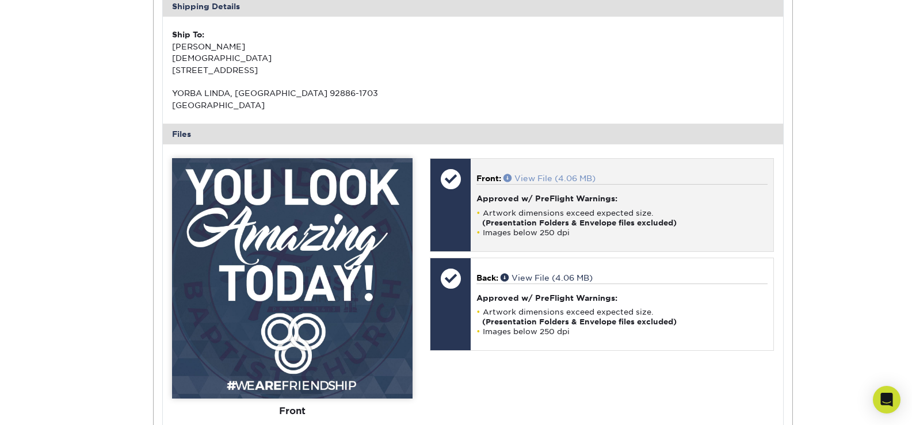
click at [510, 174] on span at bounding box center [509, 178] width 11 height 8
